Goal: Information Seeking & Learning: Learn about a topic

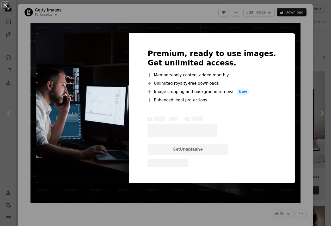
scroll to position [1971, 0]
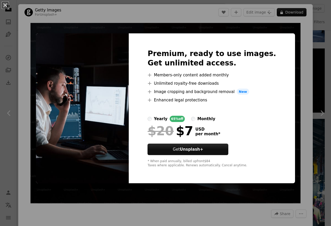
click at [292, 29] on div "An X shape Premium, ready to use images. Get unlimited access. A plus sign Memb…" at bounding box center [165, 113] width 331 height 226
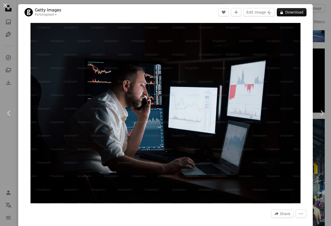
click at [292, 1] on div "An X shape Chevron left Chevron right Getty Images For Unsplash+ A heart A plus…" at bounding box center [165, 113] width 331 height 226
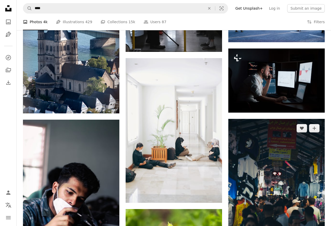
click at [268, 143] on img at bounding box center [277, 191] width 97 height 145
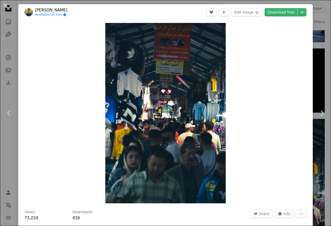
click at [326, 74] on div "An X shape Chevron left Chevron right [PERSON_NAME] Available for hire A checkm…" at bounding box center [165, 113] width 331 height 226
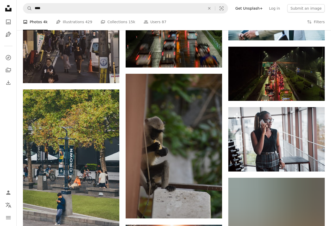
scroll to position [3261, 0]
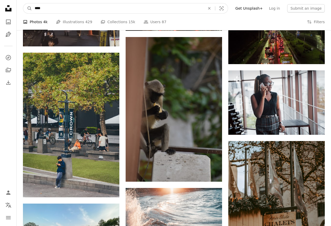
click at [57, 8] on input "****" at bounding box center [118, 8] width 172 height 10
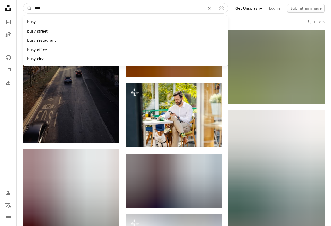
scroll to position [2876, 0]
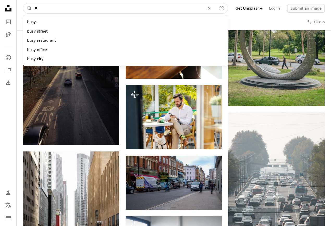
type input "*"
type input "********"
click at [28, 8] on button "A magnifying glass" at bounding box center [27, 8] width 9 height 10
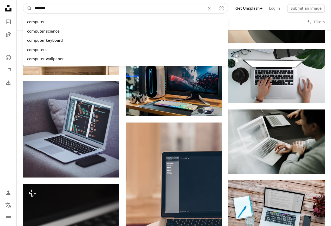
scroll to position [3531, 0]
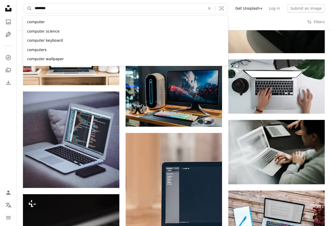
drag, startPoint x: 74, startPoint y: 4, endPoint x: 4, endPoint y: -3, distance: 70.3
drag, startPoint x: 55, startPoint y: 10, endPoint x: 22, endPoint y: 5, distance: 33.8
click at [22, 5] on nav "A magnifying glass ******** computer computer science computer keyboard compute…" at bounding box center [174, 8] width 315 height 17
paste input "Find visuals sitewide"
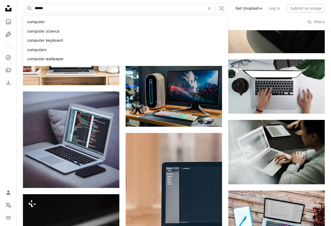
type input "******"
click at [28, 8] on button "A magnifying glass" at bounding box center [27, 8] width 9 height 10
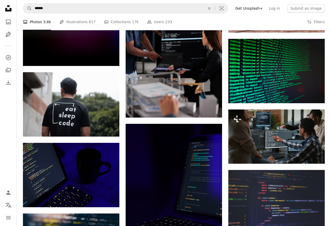
scroll to position [3252, 0]
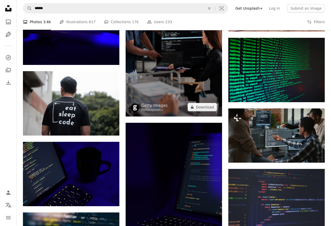
click at [159, 58] on img at bounding box center [174, 44] width 97 height 145
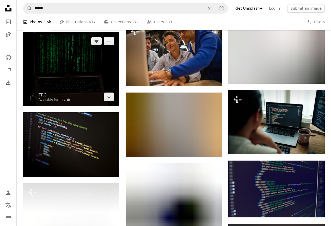
scroll to position [13800, 0]
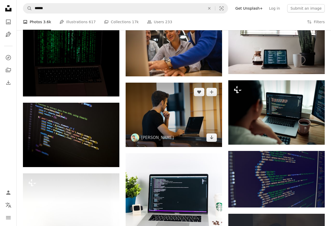
click at [150, 128] on img at bounding box center [174, 115] width 97 height 64
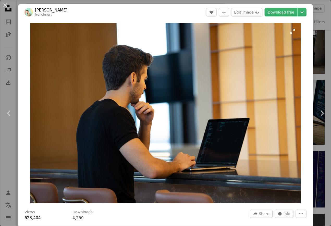
click at [194, 130] on img "Zoom in on this image" at bounding box center [165, 113] width 271 height 181
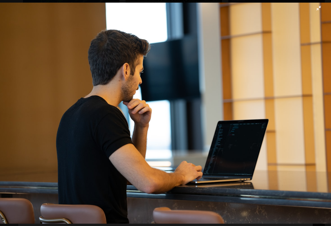
click at [293, 84] on img "Zoom out on this image" at bounding box center [166, 113] width 332 height 221
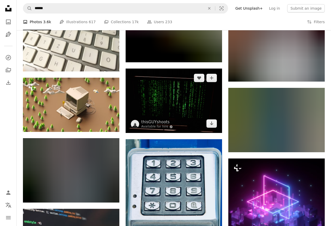
scroll to position [14532, 0]
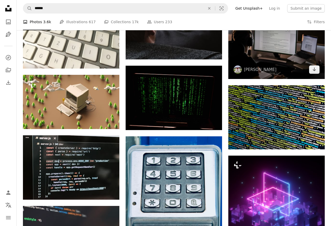
click at [297, 59] on img at bounding box center [277, 47] width 97 height 64
click at [279, 67] on img at bounding box center [277, 47] width 97 height 64
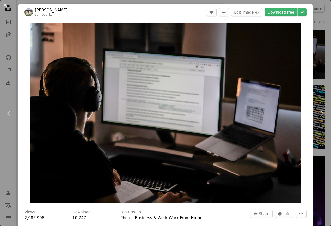
click at [319, 22] on div "An X shape Chevron left Chevron right [PERSON_NAME] sambourke A heart A plus si…" at bounding box center [165, 113] width 331 height 226
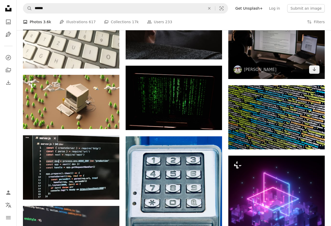
click at [320, 57] on img at bounding box center [277, 47] width 97 height 64
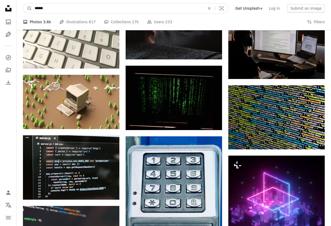
drag, startPoint x: 62, startPoint y: 9, endPoint x: 14, endPoint y: -4, distance: 48.9
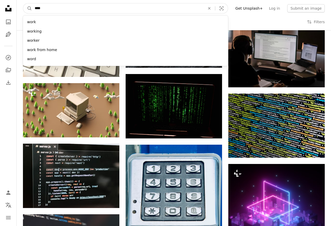
type input "****"
click at [28, 8] on button "A magnifying glass" at bounding box center [27, 8] width 9 height 10
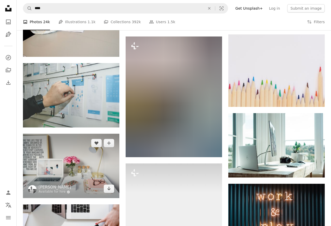
scroll to position [7368, 0]
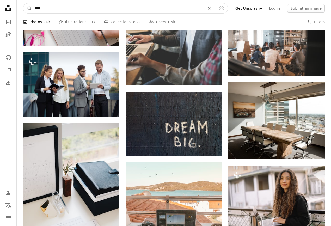
drag, startPoint x: 50, startPoint y: 8, endPoint x: 7, endPoint y: -6, distance: 45.4
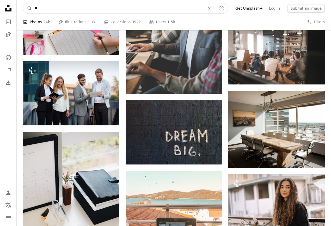
type input "*"
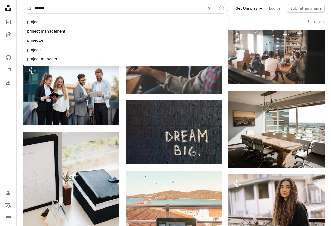
type input "*******"
click at [28, 8] on button "A magnifying glass" at bounding box center [27, 8] width 9 height 10
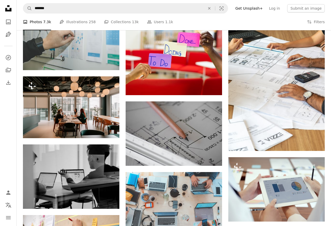
scroll to position [267, 0]
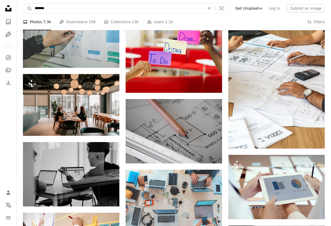
drag, startPoint x: 53, startPoint y: 8, endPoint x: 22, endPoint y: 3, distance: 31.2
click at [22, 4] on nav "A magnifying glass ******* An X shape Visual search Filters Get Unsplash+ Log i…" at bounding box center [174, 8] width 315 height 17
type input "**********"
click at [28, 8] on button "A magnifying glass" at bounding box center [27, 8] width 9 height 10
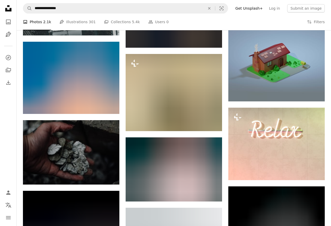
scroll to position [1894, 0]
